Goal: Task Accomplishment & Management: Manage account settings

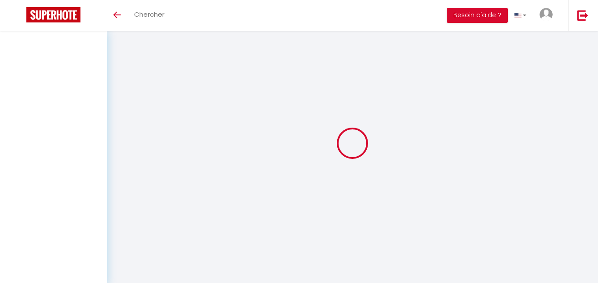
select select "message"
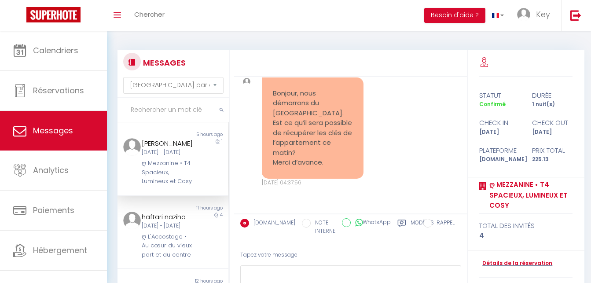
click at [412, 226] on label "Modèles" at bounding box center [421, 228] width 23 height 18
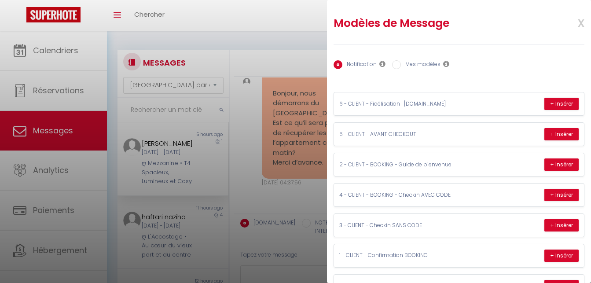
click at [421, 63] on label "Mes modèles" at bounding box center [421, 65] width 40 height 10
click at [401, 63] on input "Mes modèles" at bounding box center [396, 64] width 9 height 9
radio input "true"
radio input "false"
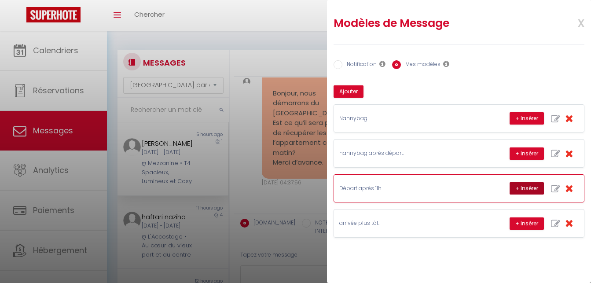
click at [536, 186] on button "+ Insérer" at bounding box center [526, 188] width 34 height 12
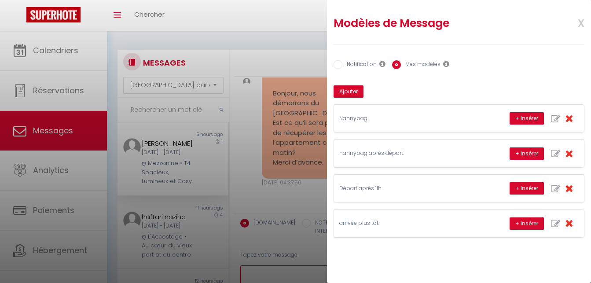
type textarea "Malheureusement vous prévenez un peu tard pour un départ tardif. La femme de mé…"
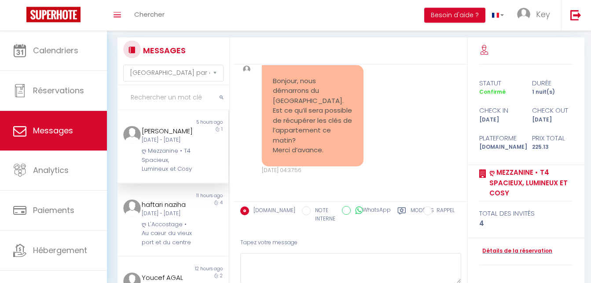
click at [178, 97] on input "text" at bounding box center [173, 97] width 112 height 25
paste input "[PERSON_NAME]"
type input "[PERSON_NAME]"
click at [179, 132] on div "[PERSON_NAME]" at bounding box center [168, 131] width 53 height 11
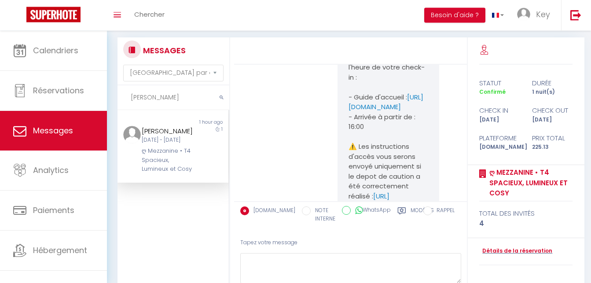
scroll to position [4598, 0]
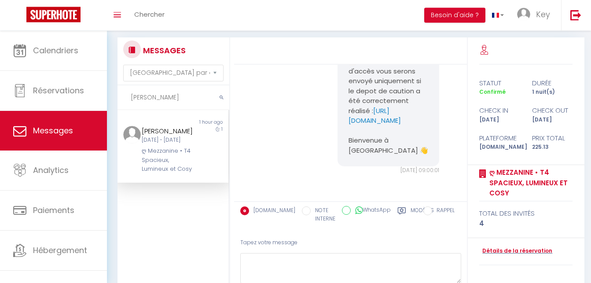
click at [189, 154] on div "[PERSON_NAME][DATE] - [DATE] ღ Mezzanine • T4 Spacieux, Lumineux et Cosy" at bounding box center [168, 150] width 65 height 48
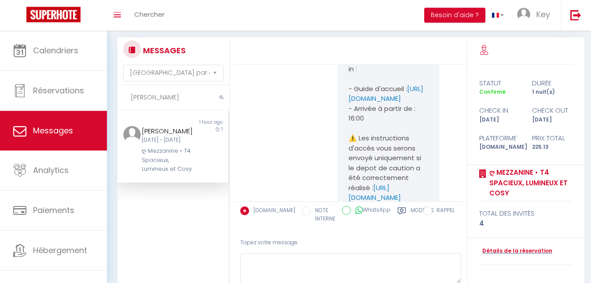
click at [173, 135] on div "[PERSON_NAME]" at bounding box center [168, 131] width 53 height 11
click at [178, 166] on div "ღ Mezzanine • T4 Spacieux, Lumineux et Cosy" at bounding box center [168, 159] width 53 height 27
click at [415, 211] on label "Modèles" at bounding box center [421, 215] width 23 height 18
radio input "true"
radio input "false"
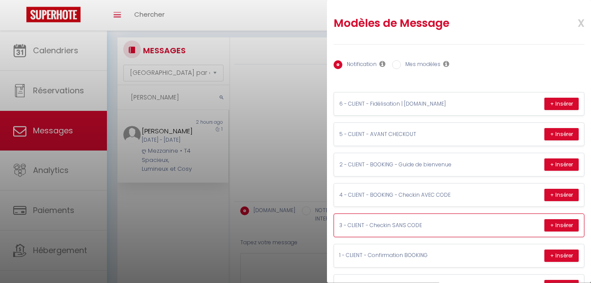
scroll to position [66, 0]
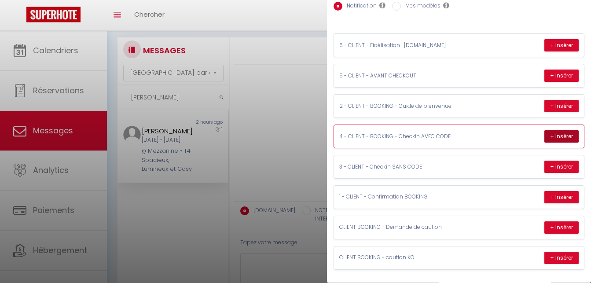
click at [544, 130] on button "+ Insérer" at bounding box center [561, 136] width 34 height 12
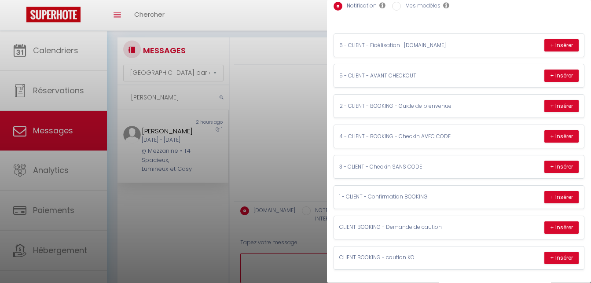
type textarea "🔑🔒 VOS INSTRUCTIONS CHECK-IN : 1. Vous pouvez accéder à l'immeuble au [STREET_A…"
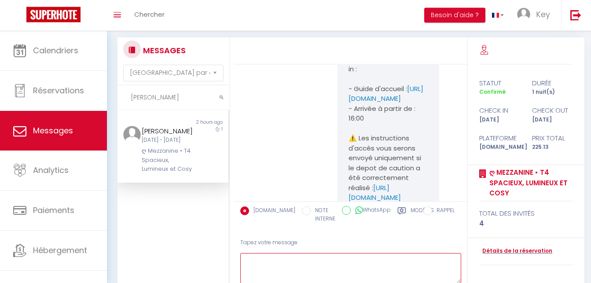
scroll to position [0, 0]
click at [159, 91] on input "[PERSON_NAME]" at bounding box center [173, 97] width 112 height 25
paste input "Tahitoa"
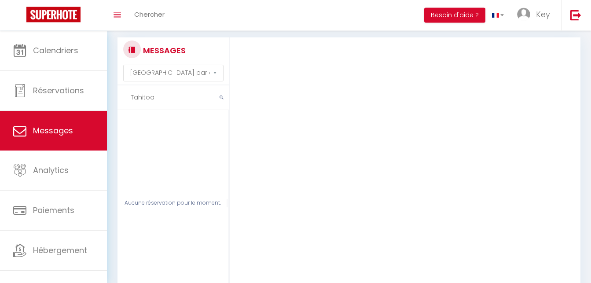
type input "Tahitoa"
click at [158, 147] on div "Aucune réservation pour le moment." at bounding box center [173, 203] width 112 height 186
click at [123, 65] on select "Trier par date de réservation Trier par date de message" at bounding box center [173, 73] width 100 height 17
drag, startPoint x: 171, startPoint y: 68, endPoint x: 234, endPoint y: 112, distance: 76.7
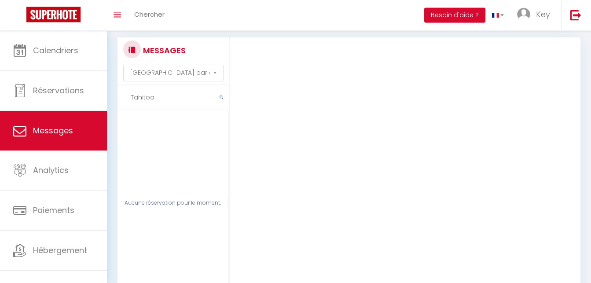
click at [339, 128] on div "Merci pour votre réservation Manon 🙏 Nous sommes ravis de vous accueillir dans …" at bounding box center [412, 177] width 356 height 281
click at [178, 100] on input "Tahitoa" at bounding box center [173, 97] width 112 height 25
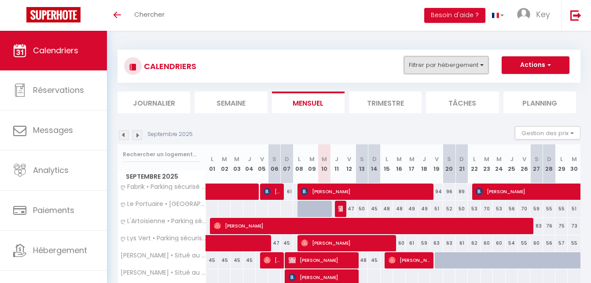
click at [435, 69] on button "Filtrer par hébergement" at bounding box center [446, 65] width 84 height 18
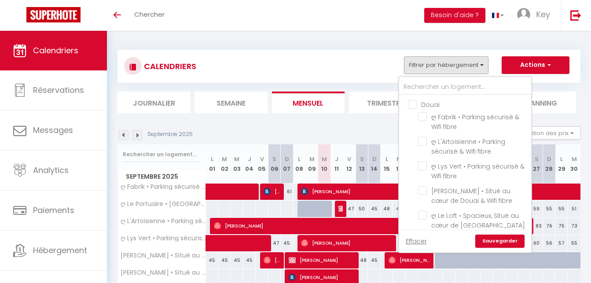
click at [170, 95] on li "Journalier" at bounding box center [153, 102] width 73 height 22
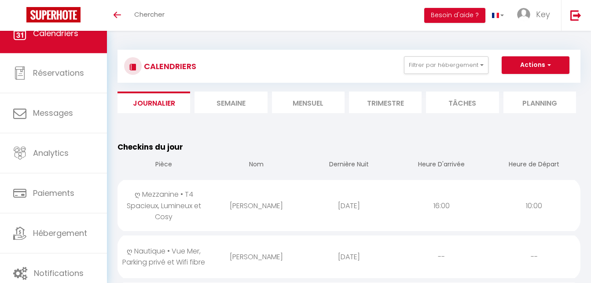
click at [224, 219] on td "[PERSON_NAME]" at bounding box center [256, 205] width 92 height 55
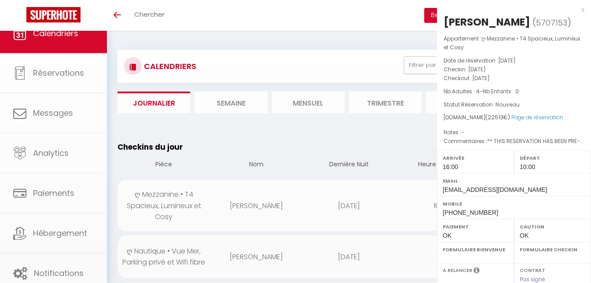
select select "1"
select select "0"
select select "1"
select select
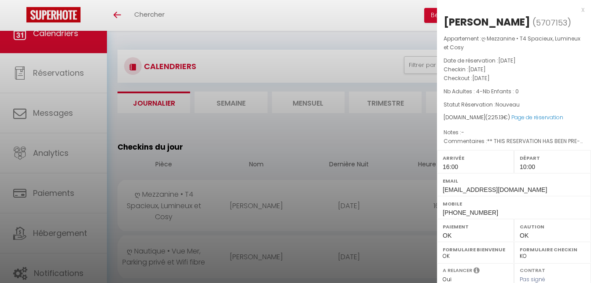
click at [245, 218] on div at bounding box center [295, 141] width 591 height 283
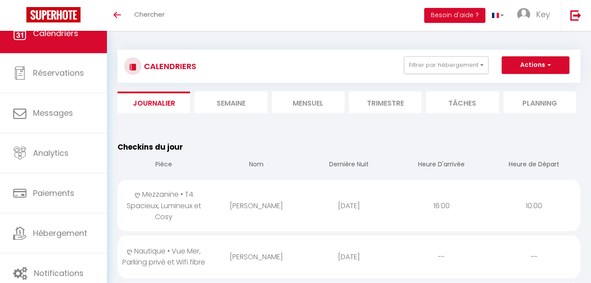
click at [325, 104] on li "Mensuel" at bounding box center [308, 102] width 73 height 22
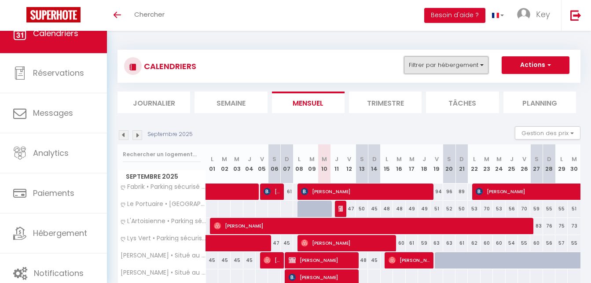
click at [467, 71] on button "Filtrer par hébergement" at bounding box center [446, 65] width 84 height 18
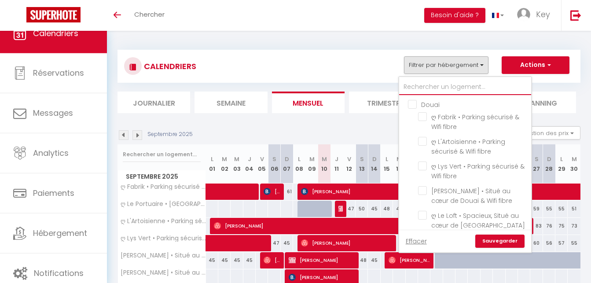
click at [462, 83] on input "text" at bounding box center [465, 87] width 132 height 16
type input "me"
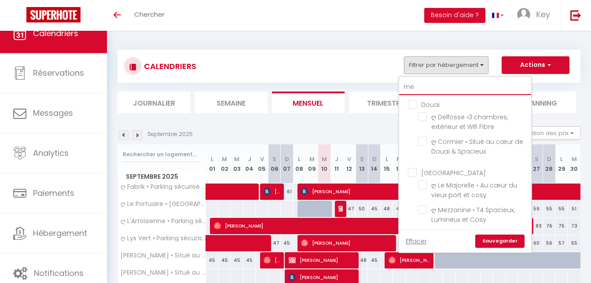
checkbox input "false"
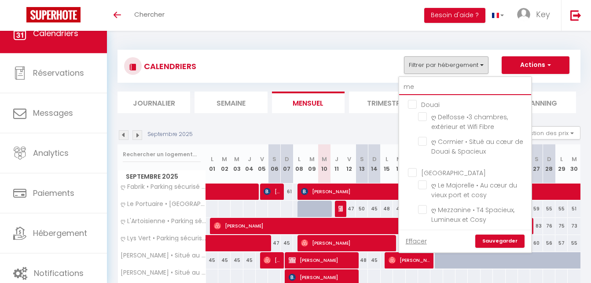
checkbox input "false"
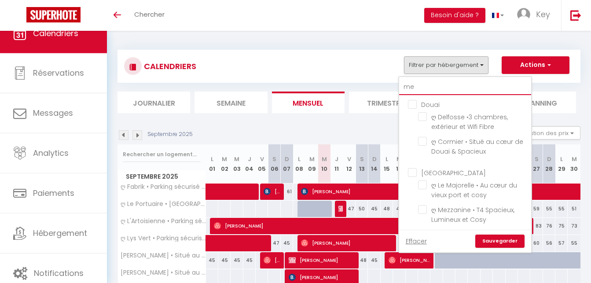
checkbox input "false"
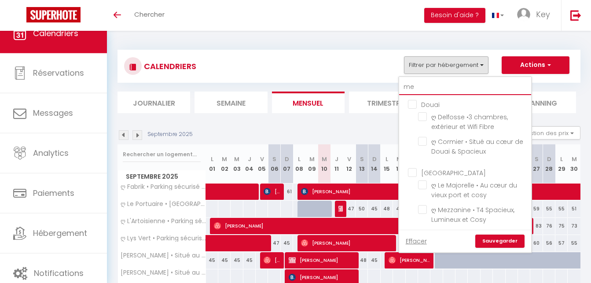
checkbox input "false"
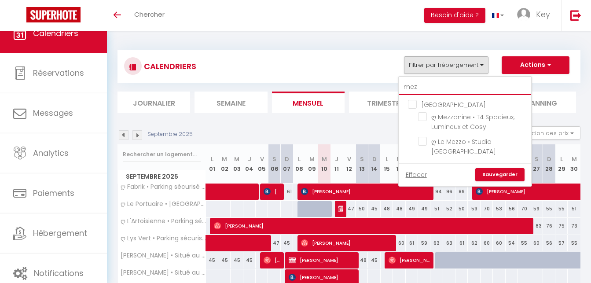
type input "mezz"
checkbox input "false"
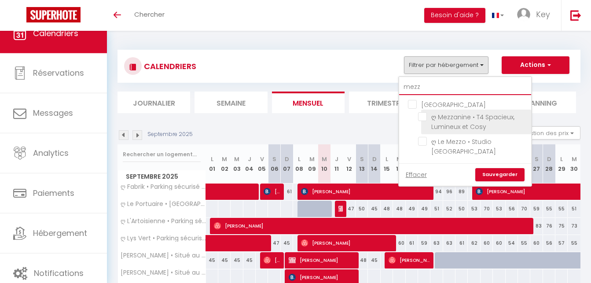
type input "mezz"
click at [422, 117] on input "ღ Mezzanine • T4 Spacieux, Lumineux et Cosy" at bounding box center [473, 116] width 110 height 9
checkbox input "true"
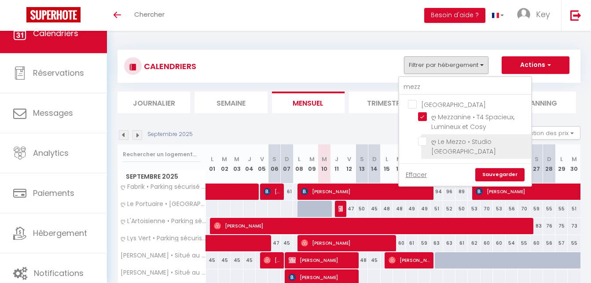
checkbox input "false"
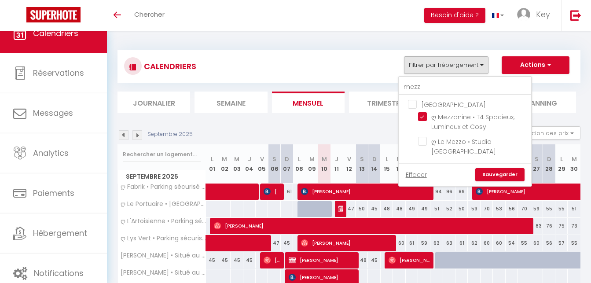
click at [492, 168] on link "Sauvegarder" at bounding box center [499, 174] width 49 height 13
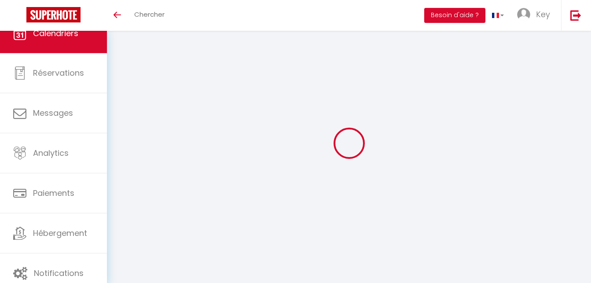
select select
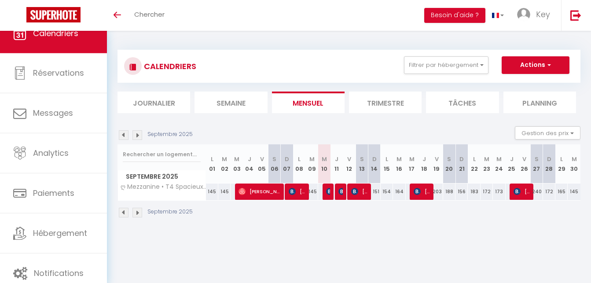
click at [326, 190] on img at bounding box center [329, 191] width 7 height 7
select select "OK"
select select "1"
select select "0"
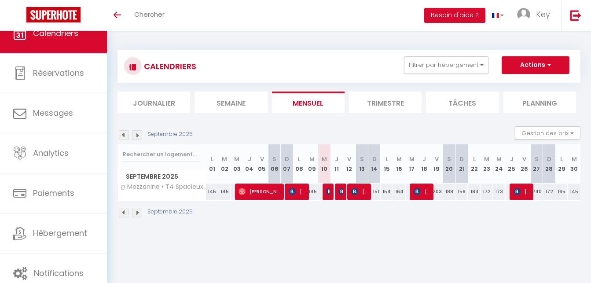
select select "1"
select select
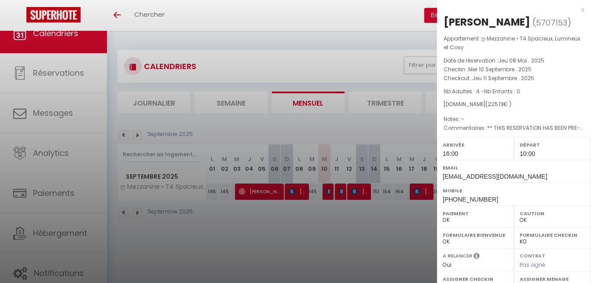
click at [366, 221] on div at bounding box center [295, 141] width 591 height 283
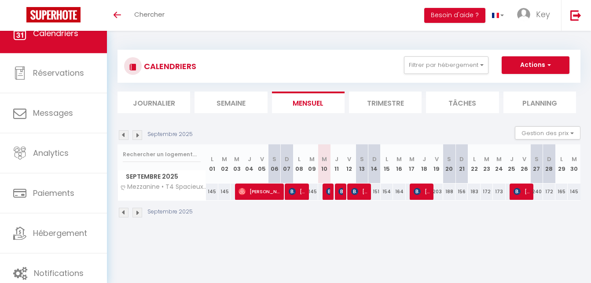
click at [331, 191] on div at bounding box center [327, 191] width 12 height 17
click at [327, 196] on span "[PERSON_NAME]" at bounding box center [328, 191] width 4 height 17
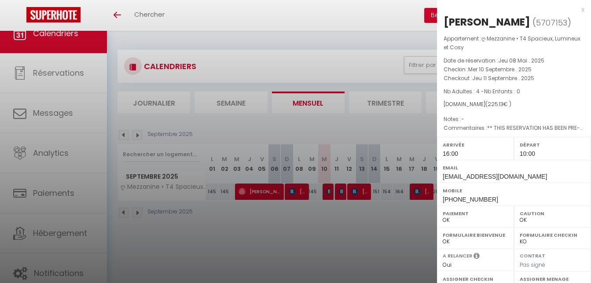
click at [327, 196] on div at bounding box center [295, 141] width 591 height 283
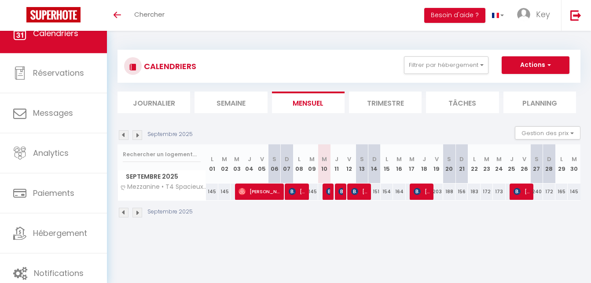
click at [299, 191] on span "Paula Cashman" at bounding box center [296, 191] width 16 height 17
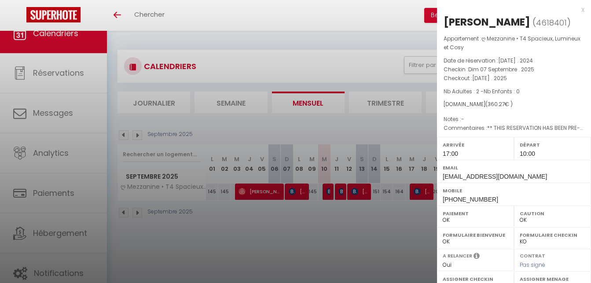
click at [299, 191] on div at bounding box center [295, 141] width 591 height 283
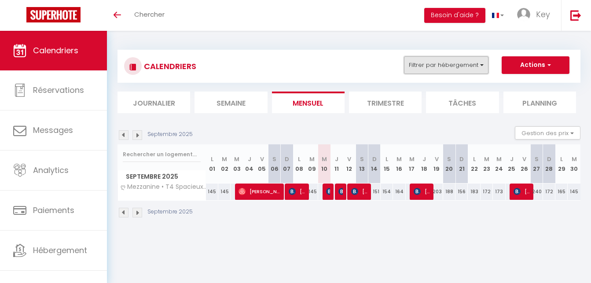
click at [437, 70] on button "Filtrer par hébergement" at bounding box center [446, 65] width 84 height 18
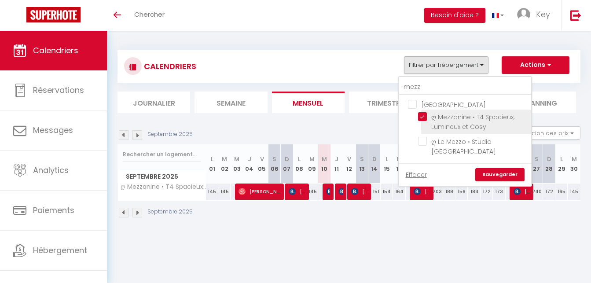
click at [423, 117] on input "ღ Mezzanine • T4 Spacieux, Lumineux et Cosy" at bounding box center [473, 116] width 110 height 9
checkbox input "false"
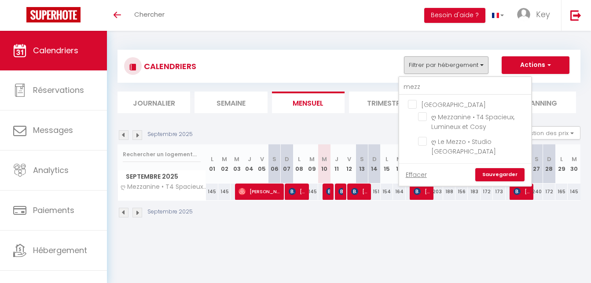
click at [508, 174] on link "Sauvegarder" at bounding box center [499, 174] width 49 height 13
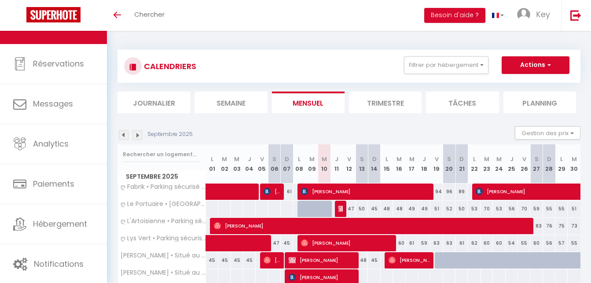
click at [165, 98] on li "Journalier" at bounding box center [153, 102] width 73 height 22
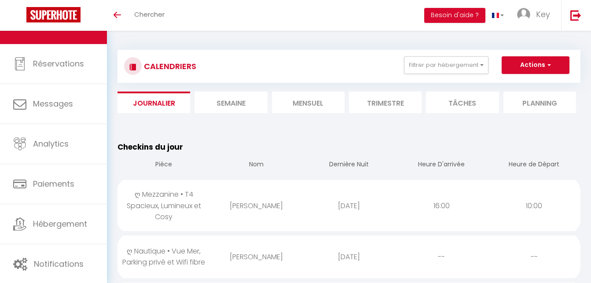
click at [318, 105] on li "Mensuel" at bounding box center [308, 102] width 73 height 22
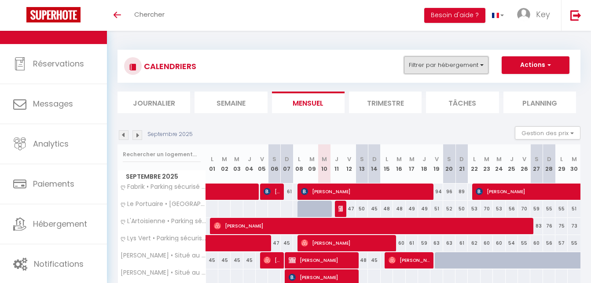
click at [439, 67] on button "Filtrer par hébergement" at bounding box center [446, 65] width 84 height 18
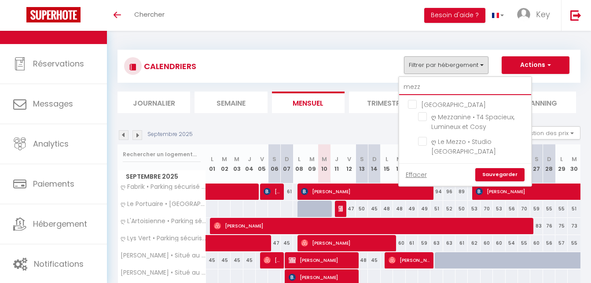
click at [451, 87] on input "mezz" at bounding box center [465, 87] width 132 height 16
type input "co"
checkbox input "false"
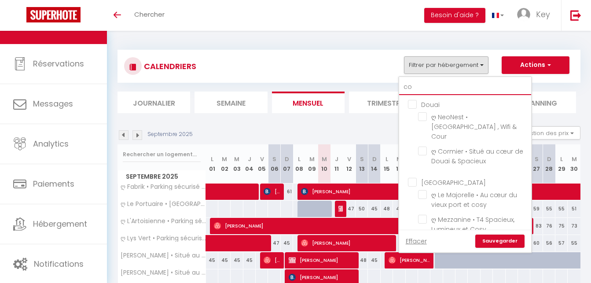
checkbox input "false"
type input "cor"
checkbox input "false"
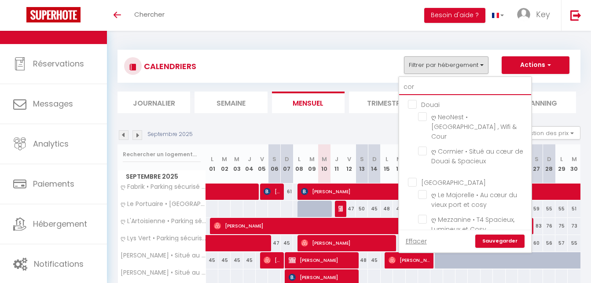
checkbox input "false"
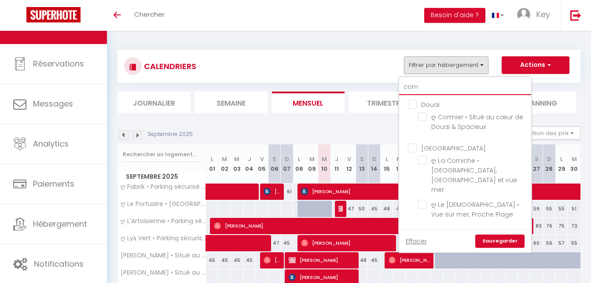
type input "corni"
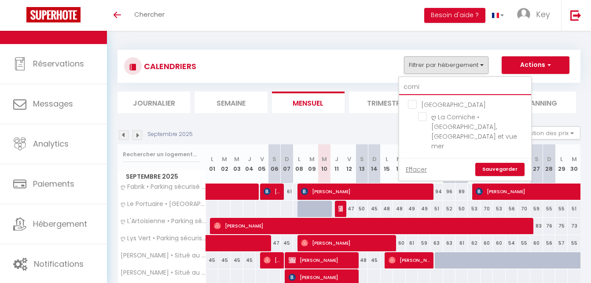
checkbox input "false"
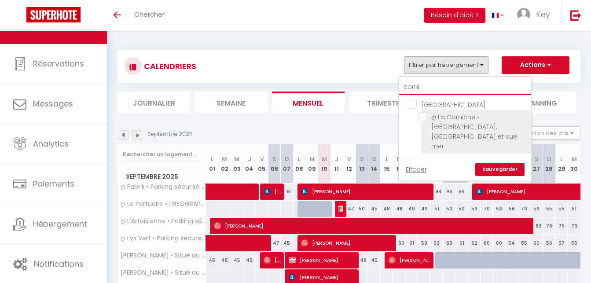
type input "corni"
click at [424, 113] on input "ღ La Corniche • Grand Studio, Piscine et vue mer" at bounding box center [473, 116] width 110 height 9
checkbox input "true"
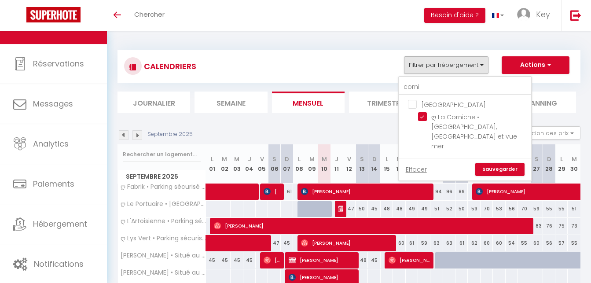
click at [492, 163] on link "Sauvegarder" at bounding box center [499, 169] width 49 height 13
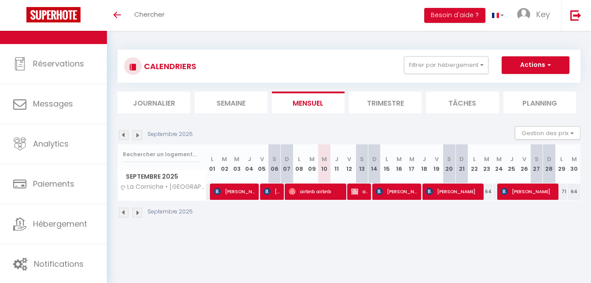
click at [302, 192] on span "airbnb airbnb" at bounding box center [314, 191] width 53 height 17
select select "23274"
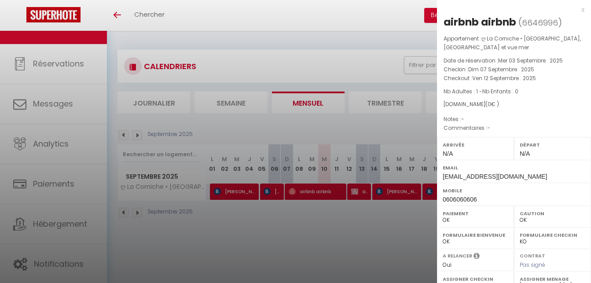
click at [358, 221] on div at bounding box center [295, 141] width 591 height 283
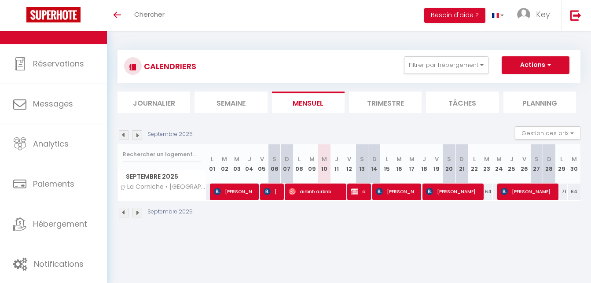
click at [249, 197] on span "Jeanne Marie Queval" at bounding box center [234, 191] width 41 height 17
select select "1"
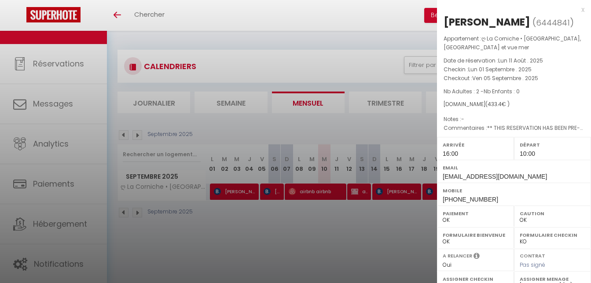
click at [530, 18] on div "Jeanne Marie Queval" at bounding box center [486, 22] width 87 height 14
copy div "Queval"
click at [339, 233] on div at bounding box center [295, 141] width 591 height 283
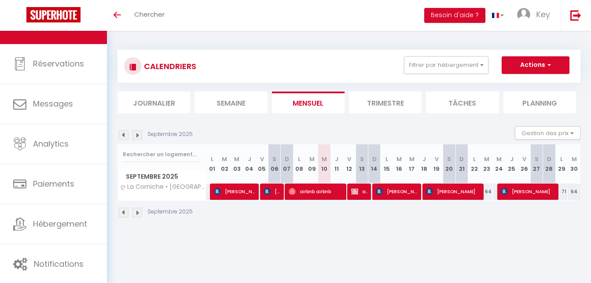
click at [358, 190] on span "airbnb airbnb" at bounding box center [359, 191] width 16 height 17
select select "KO"
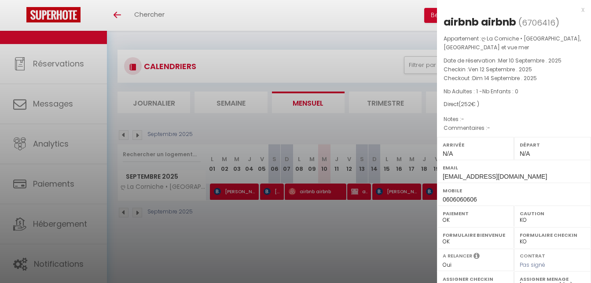
click at [343, 243] on div at bounding box center [295, 141] width 591 height 283
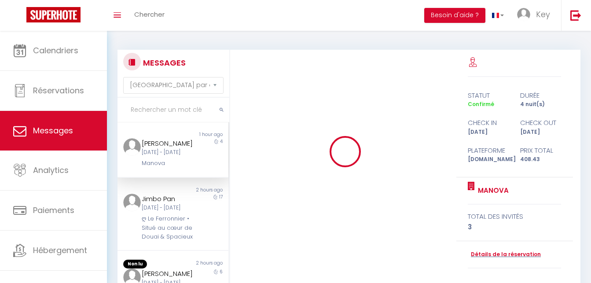
select select "message"
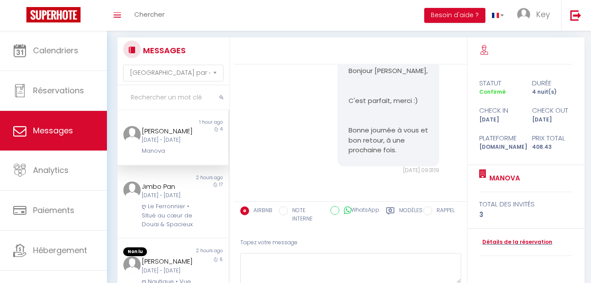
click at [167, 101] on input "text" at bounding box center [173, 97] width 112 height 25
paste input "Tahitoa"
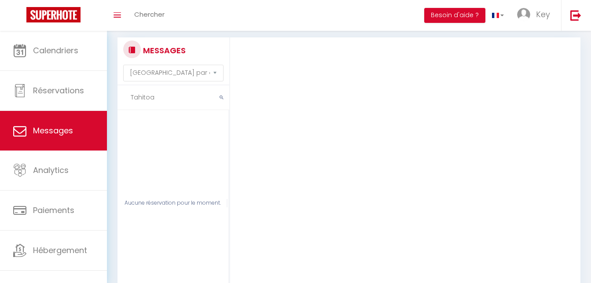
click at [164, 93] on input "Tahitoa" at bounding box center [173, 97] width 112 height 25
paste input "Queval"
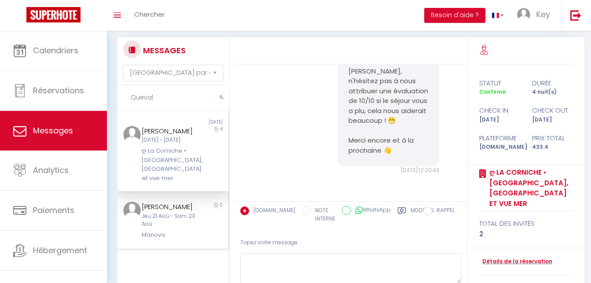
scroll to position [3757, 0]
type input "Queval"
click at [188, 173] on div "ღ La Corniche • Grand Studio, Piscine et vue mer" at bounding box center [168, 164] width 53 height 36
click at [397, 209] on icon at bounding box center [401, 210] width 8 height 7
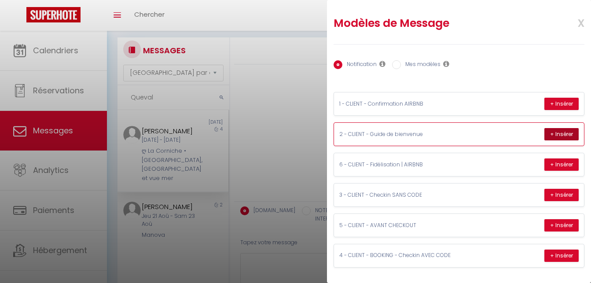
click at [558, 135] on button "+ Insérer" at bounding box center [561, 134] width 34 height 12
type textarea "Merci Jeanne Marie, nous avons bien reçu le formulaire et nous vous en remercio…"
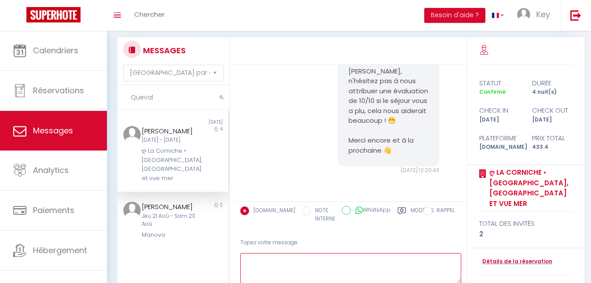
scroll to position [0, 0]
